Goal: Task Accomplishment & Management: Complete application form

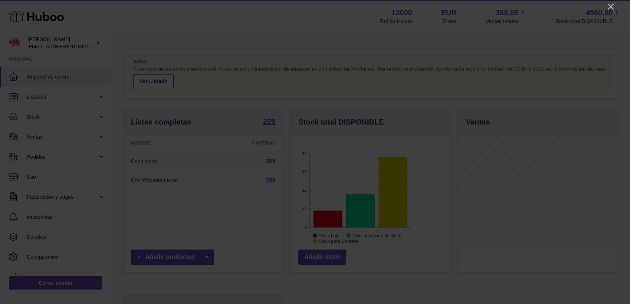
scroll to position [116, 159]
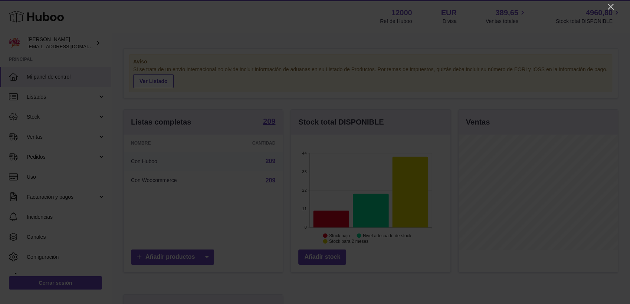
click at [611, 6] on icon "Close" at bounding box center [611, 7] width 6 height 6
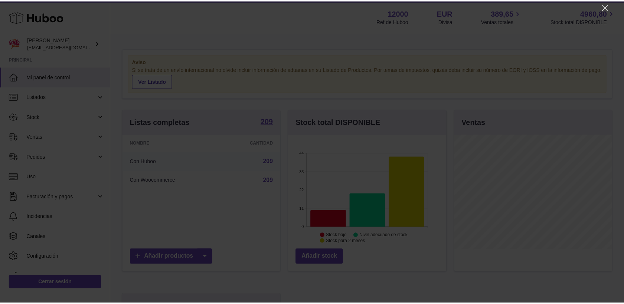
scroll to position [370890, 370849]
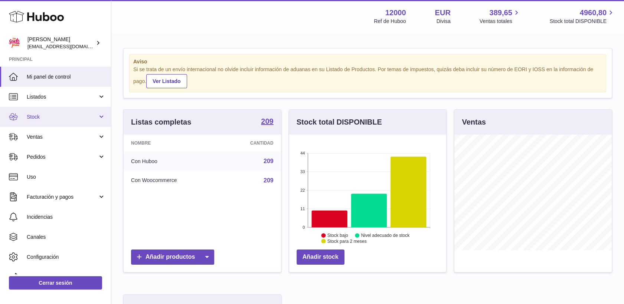
click at [36, 116] on span "Stock" at bounding box center [62, 117] width 71 height 7
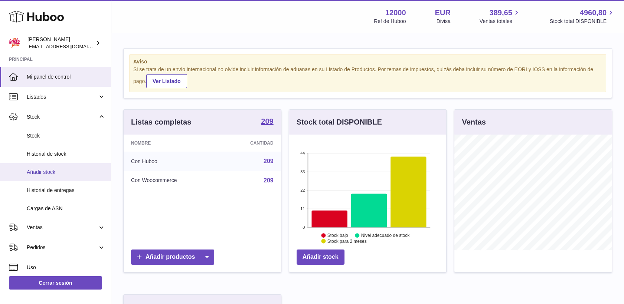
click at [45, 170] on span "Añadir stock" at bounding box center [66, 172] width 79 height 7
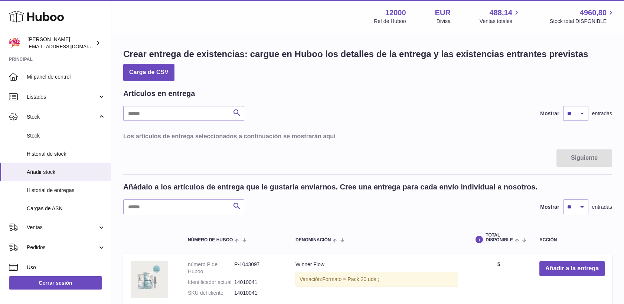
scroll to position [41, 0]
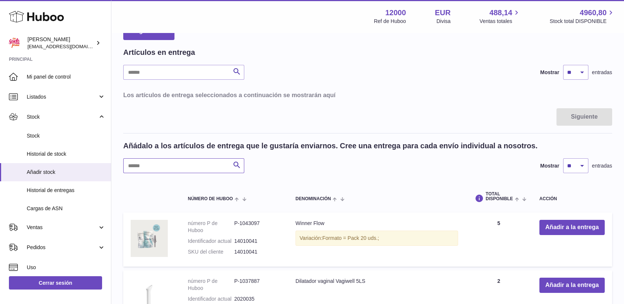
click at [193, 161] on input "text" at bounding box center [183, 165] width 121 height 15
click at [185, 164] on input "text" at bounding box center [183, 165] width 121 height 15
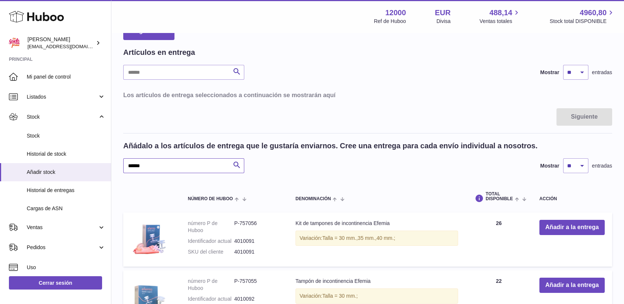
type input "******"
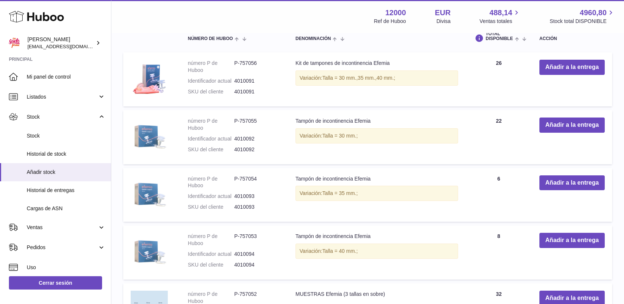
scroll to position [206, 0]
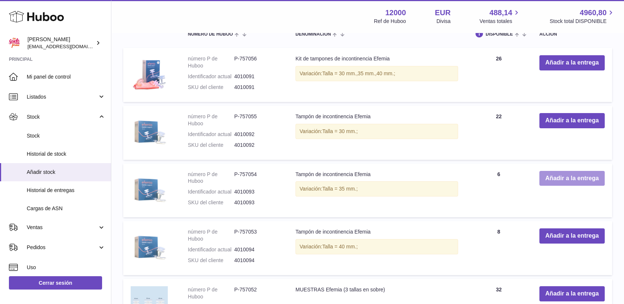
click at [552, 177] on button "Añadir a la entrega" at bounding box center [571, 178] width 65 height 15
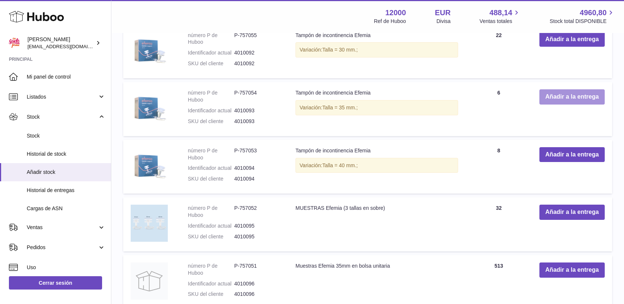
scroll to position [361, 0]
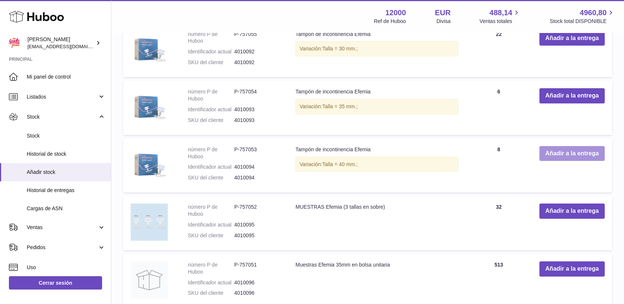
click at [571, 154] on button "Añadir a la entrega" at bounding box center [571, 153] width 65 height 15
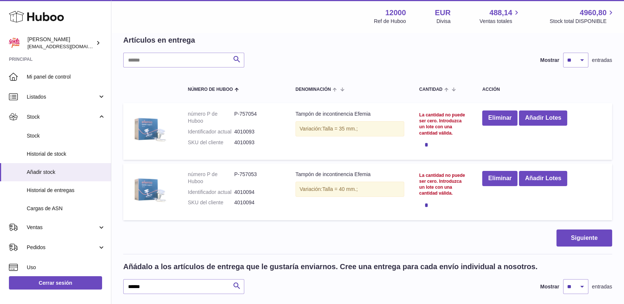
scroll to position [50, 0]
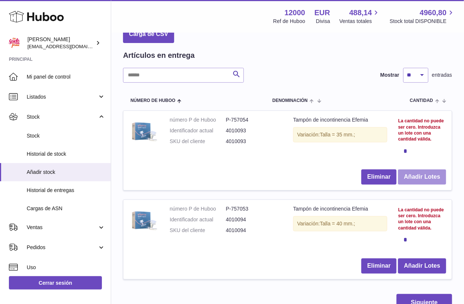
click at [425, 172] on button "Añadir Lotes" at bounding box center [422, 177] width 48 height 15
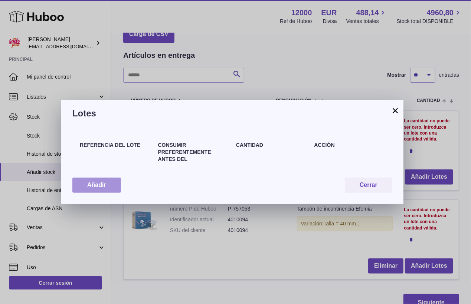
click at [91, 183] on button "Añadir" at bounding box center [96, 185] width 49 height 15
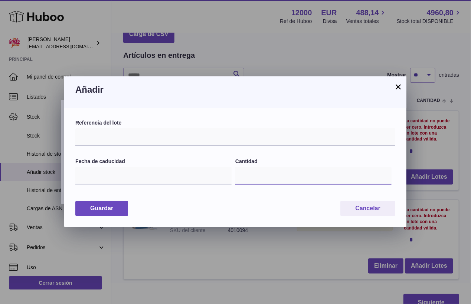
click at [333, 180] on input "*" at bounding box center [313, 176] width 156 height 18
type input "**"
click at [178, 180] on input "text" at bounding box center [153, 176] width 156 height 18
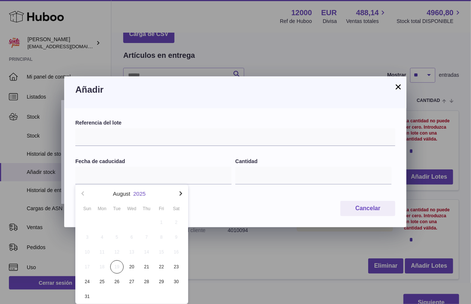
click at [139, 191] on button "2025" at bounding box center [139, 194] width 12 height 6
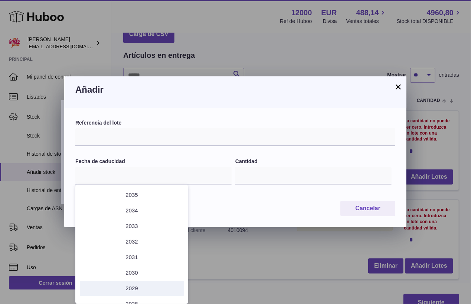
click at [132, 288] on li "2029" at bounding box center [132, 288] width 104 height 15
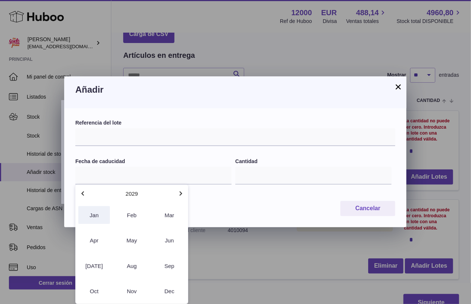
click at [94, 213] on button "Jan" at bounding box center [94, 215] width 32 height 18
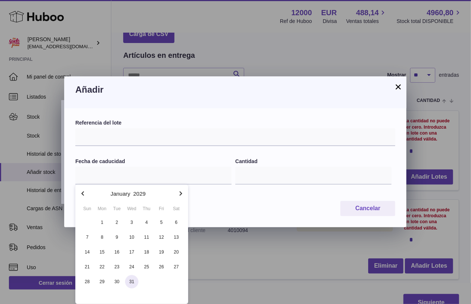
click at [132, 284] on span "31" at bounding box center [131, 281] width 13 height 13
type input "**********"
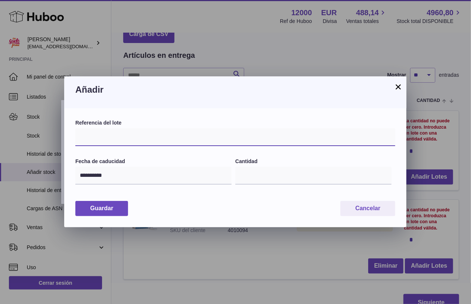
paste input "******"
type input "******"
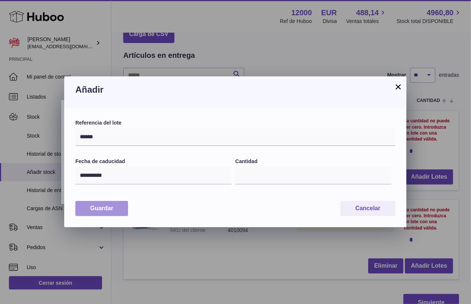
click at [113, 207] on button "Guardar" at bounding box center [101, 208] width 53 height 15
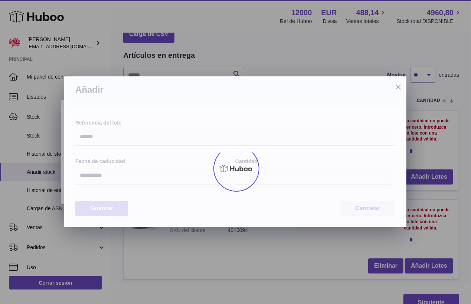
type input "**"
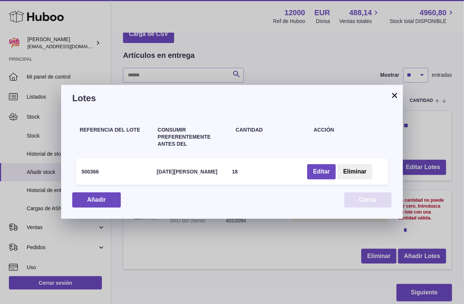
click at [362, 197] on button "Cerrar" at bounding box center [368, 200] width 47 height 15
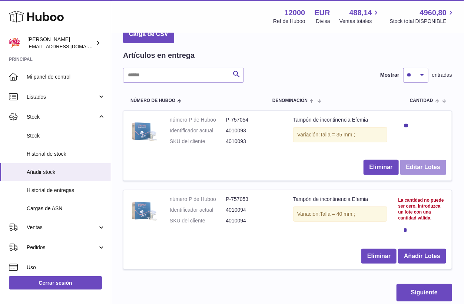
click at [420, 170] on button "Editar Lotes" at bounding box center [424, 167] width 46 height 15
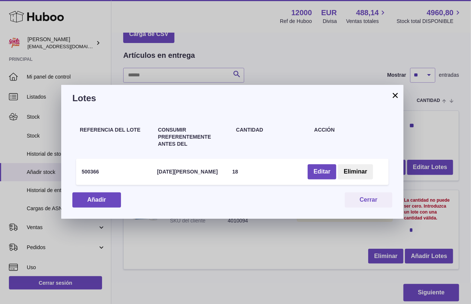
click at [396, 95] on button "×" at bounding box center [395, 95] width 9 height 9
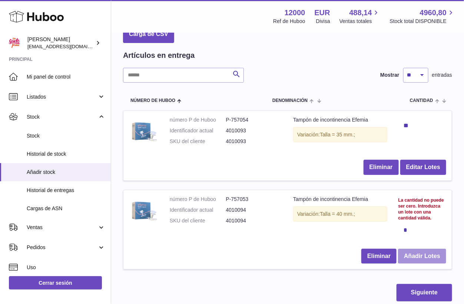
click at [427, 256] on button "Añadir Lotes" at bounding box center [422, 256] width 48 height 15
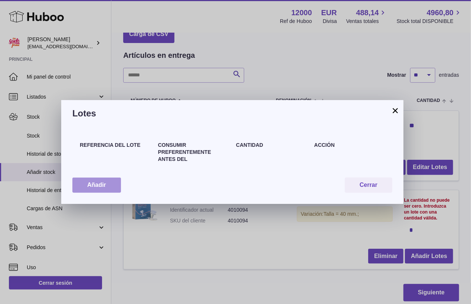
click at [107, 184] on button "Añadir" at bounding box center [96, 185] width 49 height 15
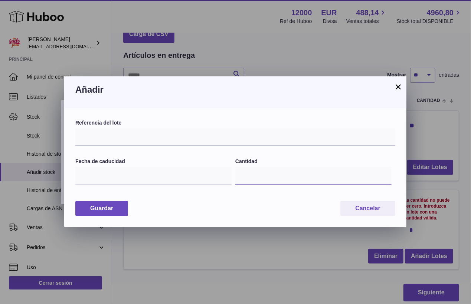
click at [257, 177] on input "*" at bounding box center [313, 176] width 156 height 18
type input "*"
click at [170, 182] on input "text" at bounding box center [153, 176] width 156 height 18
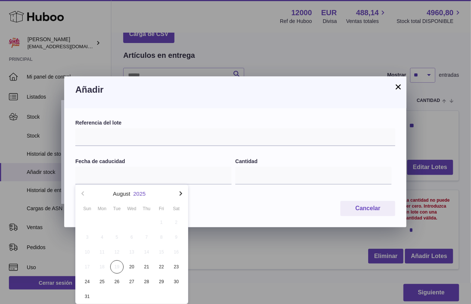
click at [141, 193] on button "2025" at bounding box center [139, 194] width 12 height 6
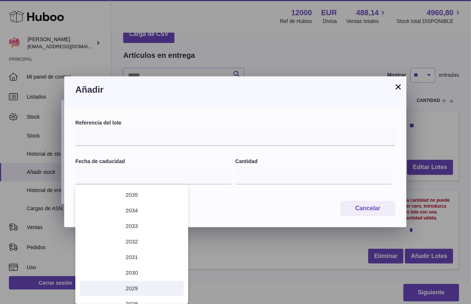
click at [140, 288] on li "2029" at bounding box center [132, 288] width 104 height 15
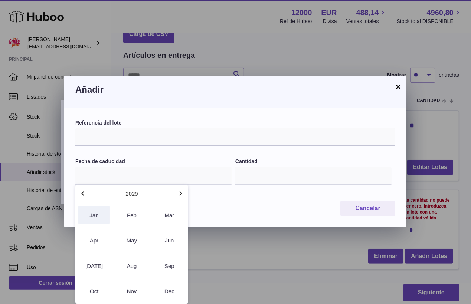
click at [93, 217] on button "Jan" at bounding box center [94, 215] width 32 height 18
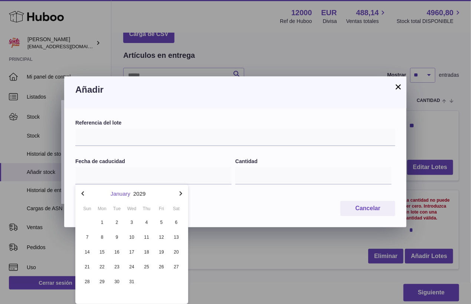
click at [116, 195] on button "January" at bounding box center [121, 194] width 20 height 6
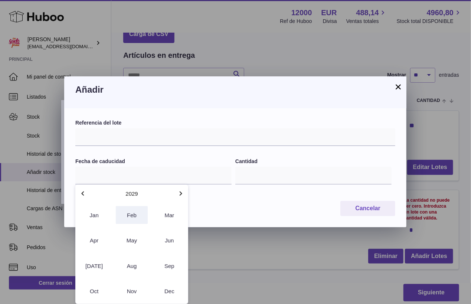
click at [130, 217] on button "Feb" at bounding box center [132, 215] width 32 height 18
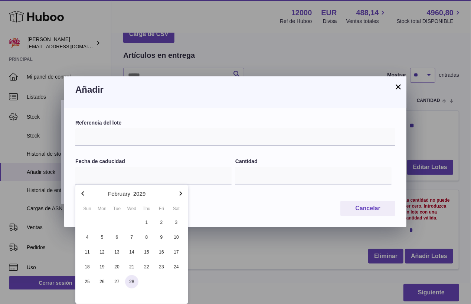
click at [129, 282] on span "28" at bounding box center [131, 281] width 13 height 13
type input "**********"
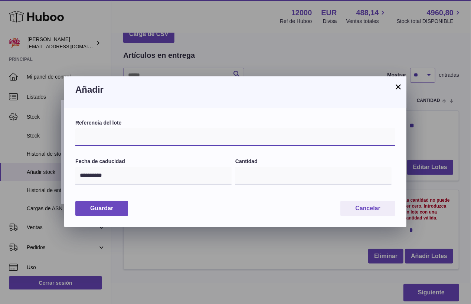
paste input "******"
type input "******"
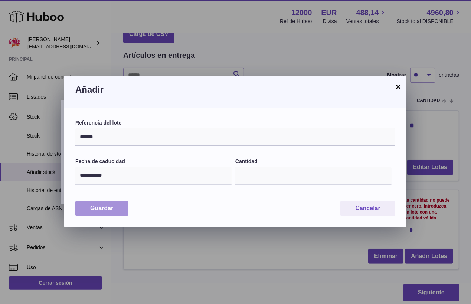
click at [112, 209] on button "Guardar" at bounding box center [101, 208] width 53 height 15
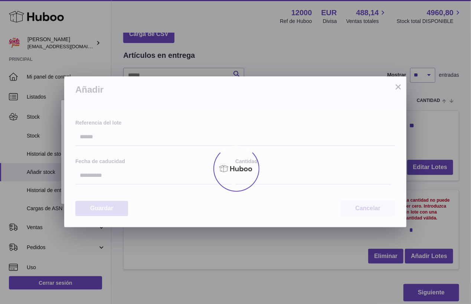
type input "*"
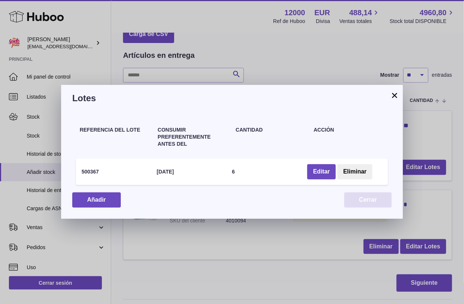
click at [380, 200] on button "Cerrar" at bounding box center [368, 200] width 47 height 15
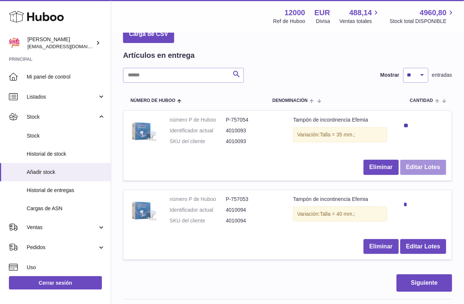
click at [412, 169] on button "Editar Lotes" at bounding box center [424, 167] width 46 height 15
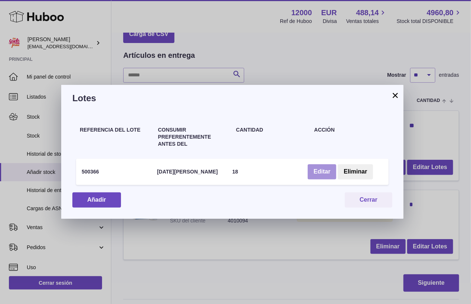
click at [320, 174] on button "Editar" at bounding box center [322, 171] width 29 height 15
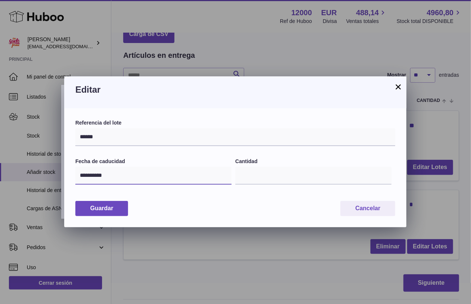
click at [122, 178] on input "**********" at bounding box center [153, 176] width 156 height 18
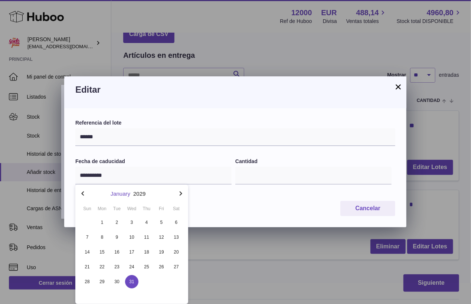
click at [122, 194] on button "January" at bounding box center [121, 194] width 20 height 6
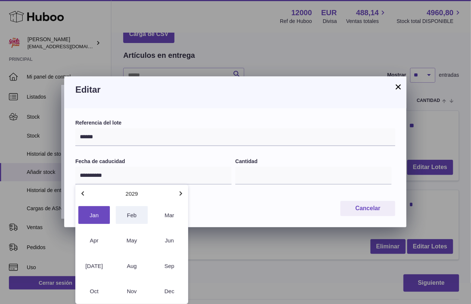
click at [127, 217] on button "Feb" at bounding box center [132, 215] width 32 height 18
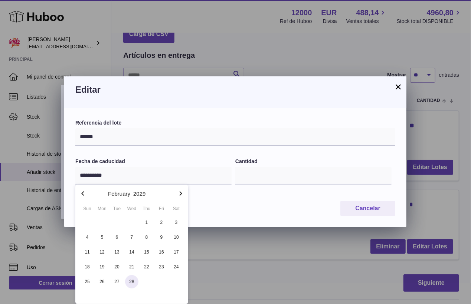
click at [133, 281] on span "28" at bounding box center [131, 281] width 13 height 13
type input "**********"
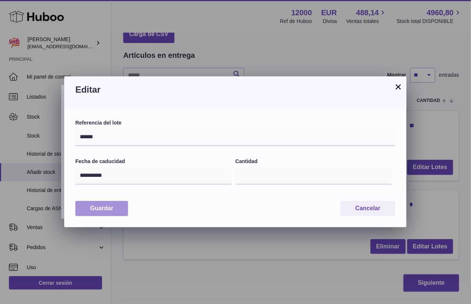
click at [121, 206] on button "Guardar" at bounding box center [101, 208] width 53 height 15
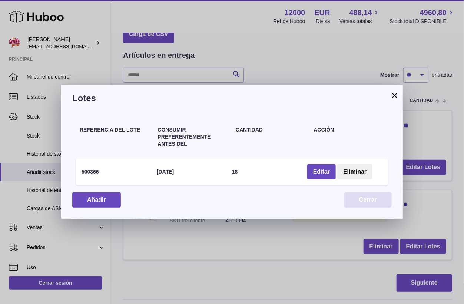
click at [379, 202] on button "Cerrar" at bounding box center [368, 200] width 47 height 15
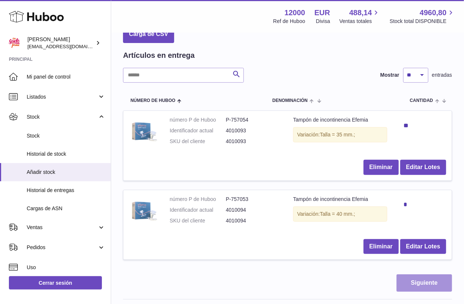
click at [430, 286] on button "Siguiente" at bounding box center [425, 283] width 56 height 17
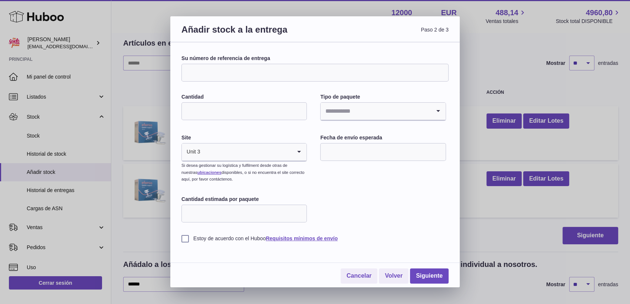
click at [288, 73] on input "Su número de referencia de entrega" at bounding box center [314, 73] width 267 height 18
type input "********"
click at [273, 107] on input "Cantidad" at bounding box center [243, 111] width 125 height 18
type input "*"
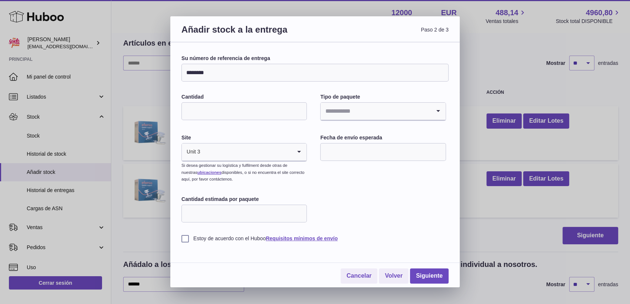
click at [338, 109] on input "Search for option" at bounding box center [376, 111] width 110 height 17
click at [344, 132] on li "Desconocido" at bounding box center [383, 131] width 124 height 15
click at [351, 155] on input "text" at bounding box center [382, 152] width 125 height 18
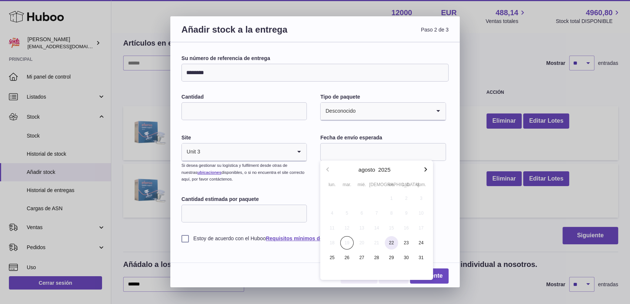
click at [392, 242] on span "22" at bounding box center [391, 242] width 13 height 13
type input "**********"
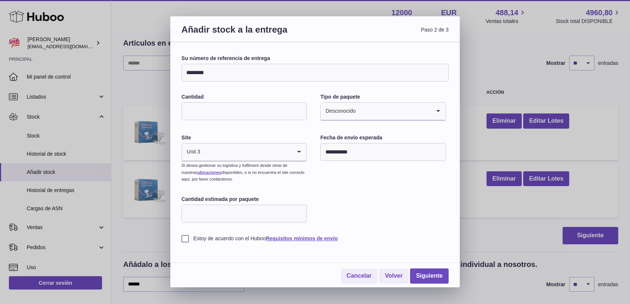
click at [184, 239] on label "Estoy de acuerdo con el Huboo Requisitos mínimos de envío" at bounding box center [314, 238] width 267 height 7
click at [427, 282] on link "Siguiente" at bounding box center [429, 276] width 39 height 15
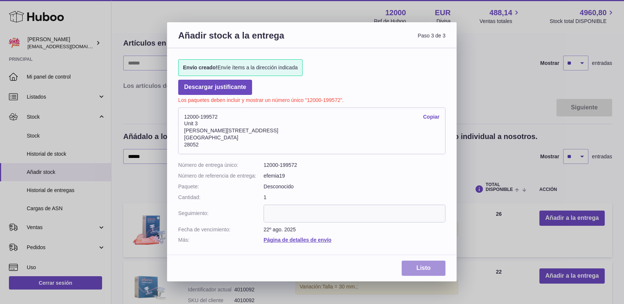
drag, startPoint x: 429, startPoint y: 267, endPoint x: 424, endPoint y: 266, distance: 4.5
click at [428, 267] on link "Listo" at bounding box center [423, 268] width 44 height 15
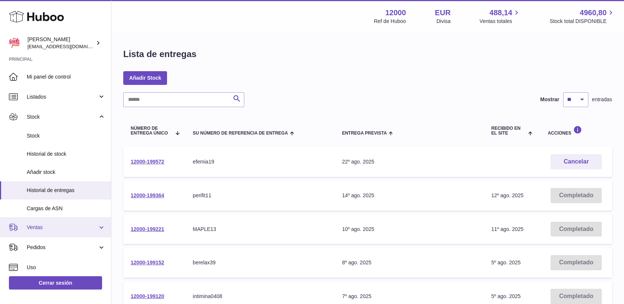
click at [40, 227] on span "Ventas" at bounding box center [62, 227] width 71 height 7
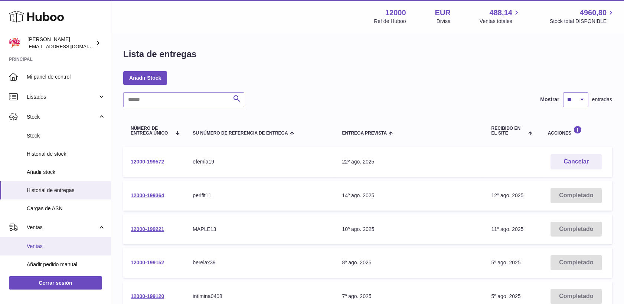
click at [42, 245] on span "Ventas" at bounding box center [66, 246] width 79 height 7
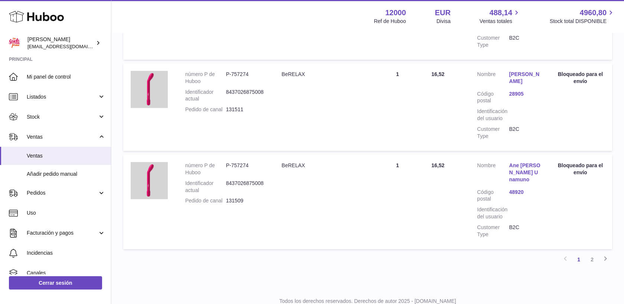
scroll to position [907, 0]
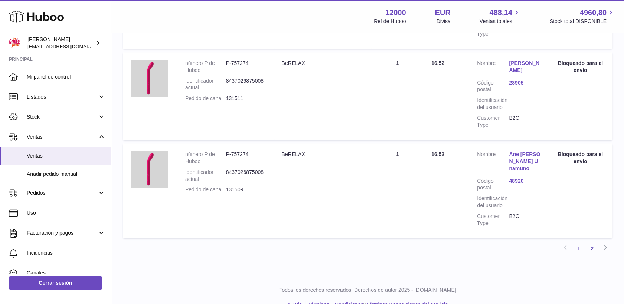
click at [591, 242] on link "2" at bounding box center [591, 248] width 13 height 13
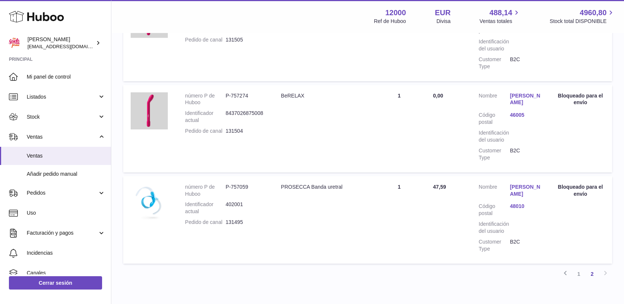
scroll to position [404, 0]
